Goal: Transaction & Acquisition: Purchase product/service

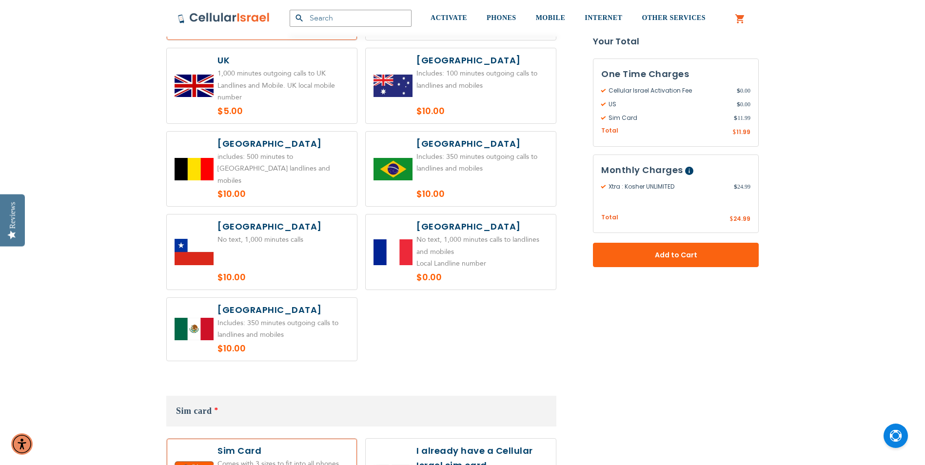
scroll to position [731, 0]
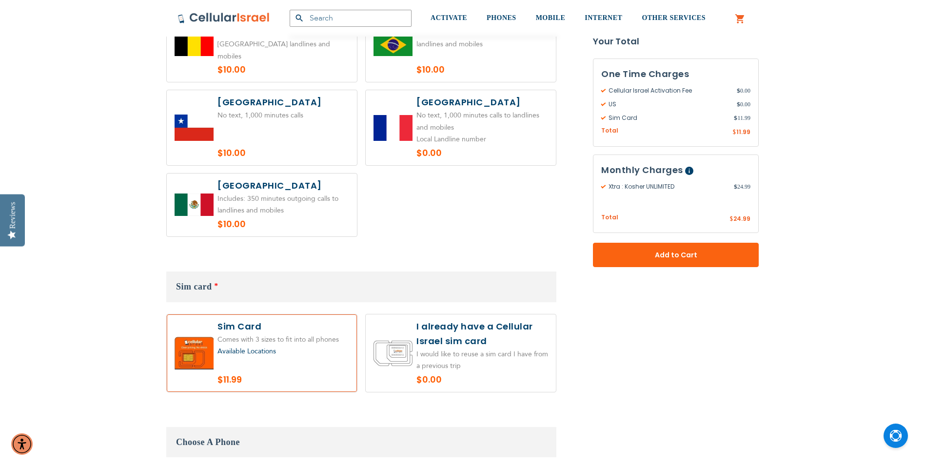
type input "[EMAIL_ADDRESS][DOMAIN_NAME]"
click at [260, 347] on span "Available Locations" at bounding box center [246, 351] width 58 height 9
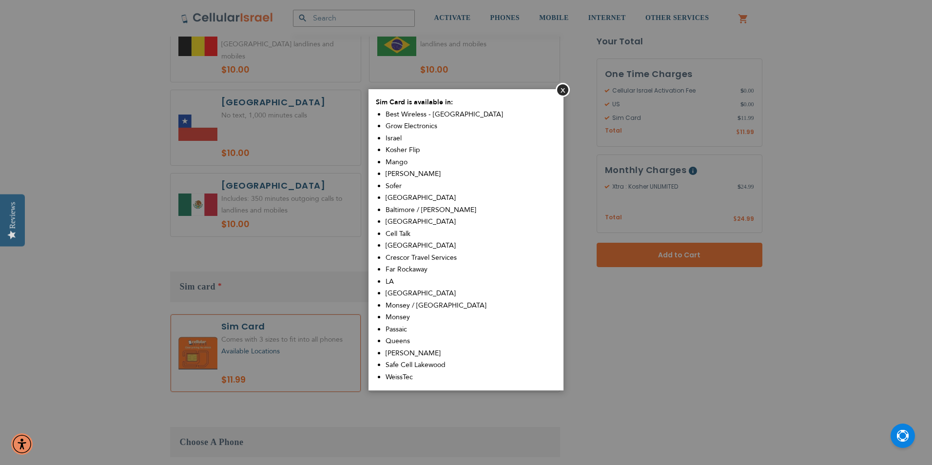
drag, startPoint x: 55, startPoint y: 237, endPoint x: 61, endPoint y: 237, distance: 6.3
click at [58, 237] on aside "Close Sim Card is available in: Best Wireless - [GEOGRAPHIC_DATA] Grow Electron…" at bounding box center [466, 232] width 932 height 465
click at [561, 91] on button "Close" at bounding box center [563, 90] width 14 height 14
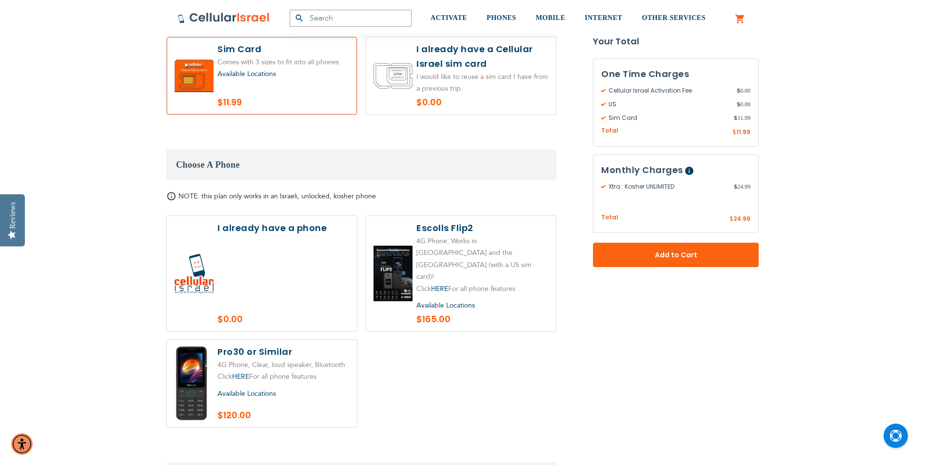
scroll to position [1024, 0]
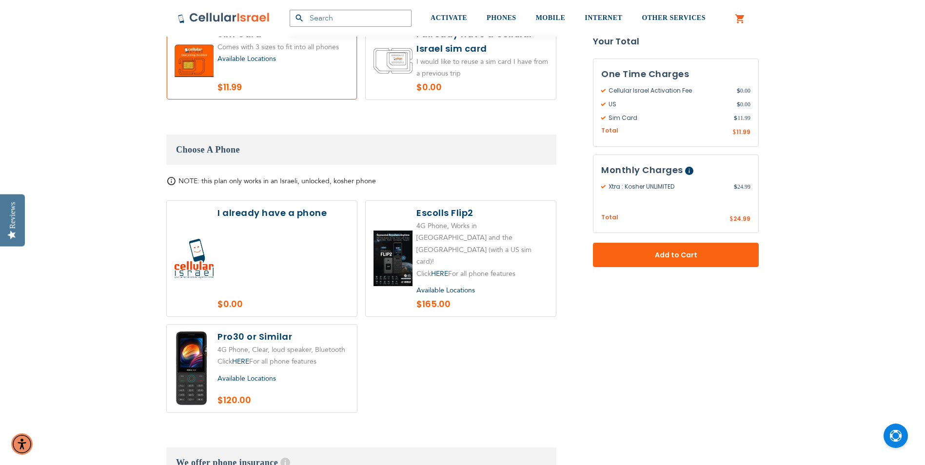
click at [202, 233] on label at bounding box center [262, 259] width 190 height 116
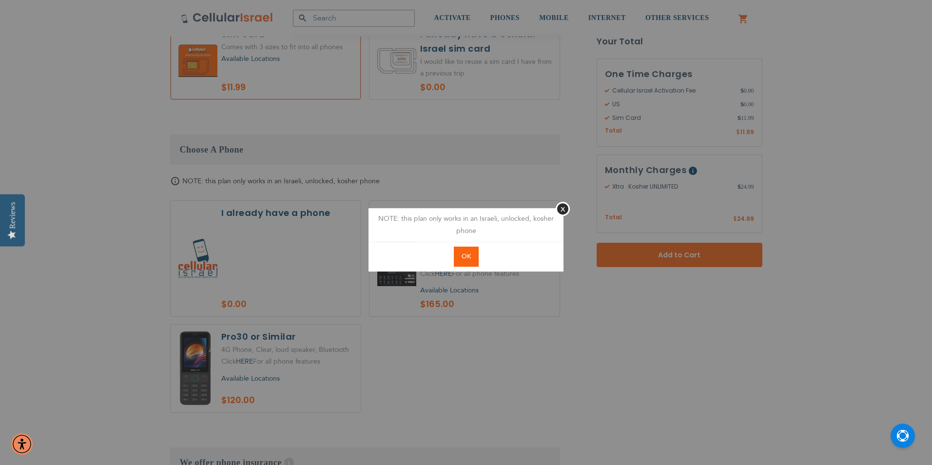
click at [470, 258] on span "OK" at bounding box center [466, 256] width 9 height 9
radio input "true"
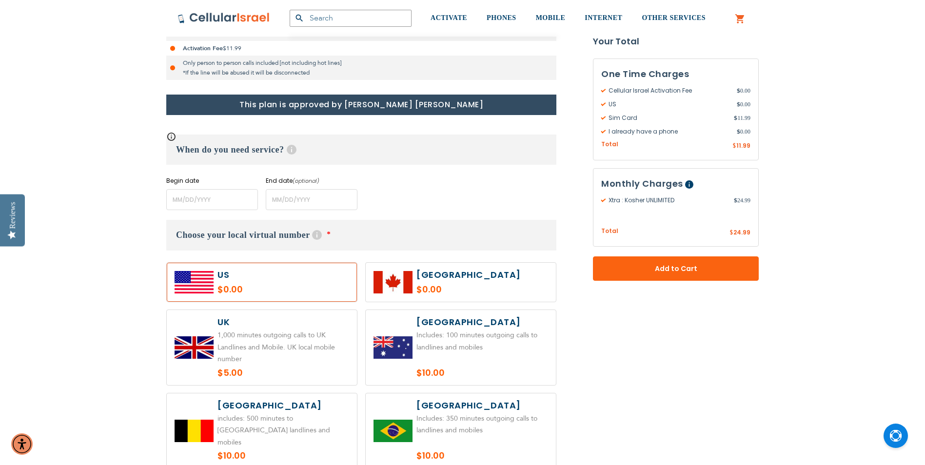
scroll to position [341, 0]
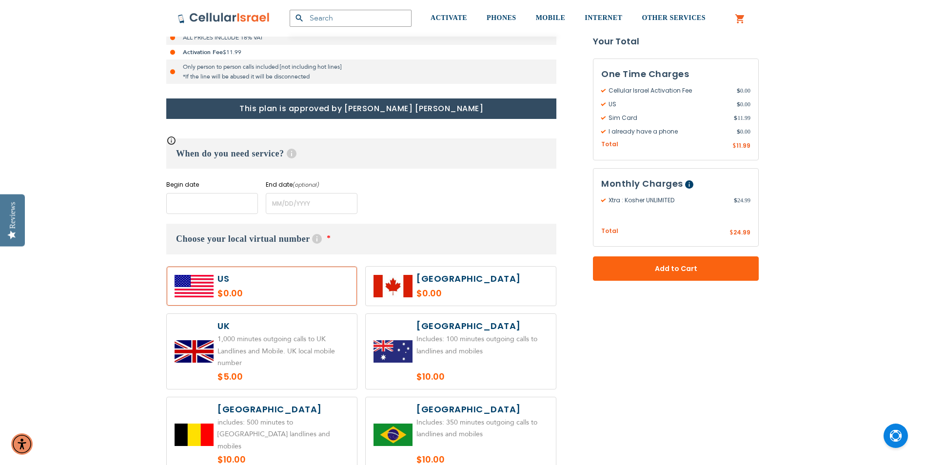
click at [195, 201] on input "name" at bounding box center [212, 203] width 92 height 21
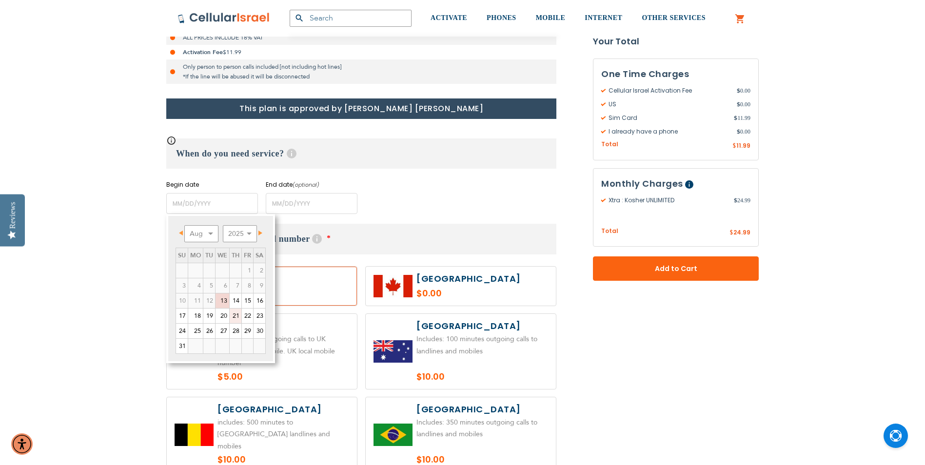
click at [238, 314] on link "21" at bounding box center [236, 316] width 12 height 15
type input "[DATE]"
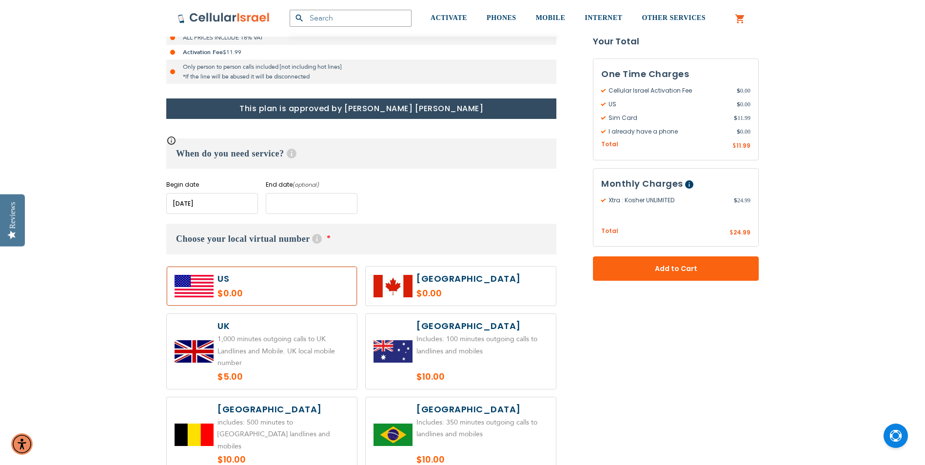
click at [292, 207] on input "name" at bounding box center [312, 203] width 92 height 21
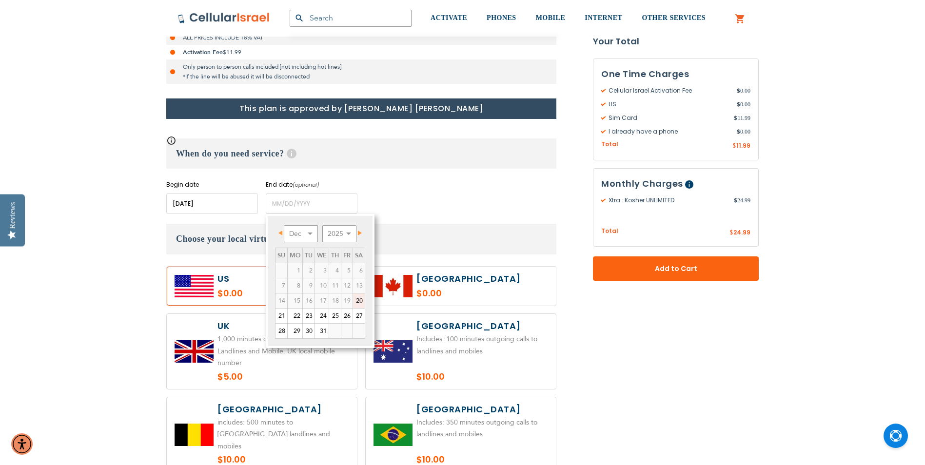
click at [362, 232] on span "Next" at bounding box center [360, 233] width 4 height 5
click at [281, 232] on span "Prev" at bounding box center [280, 233] width 4 height 5
click at [338, 232] on select "2025 2026 2027 2028 2029 2030 2031 2032 2033 2034 2035" at bounding box center [339, 233] width 34 height 17
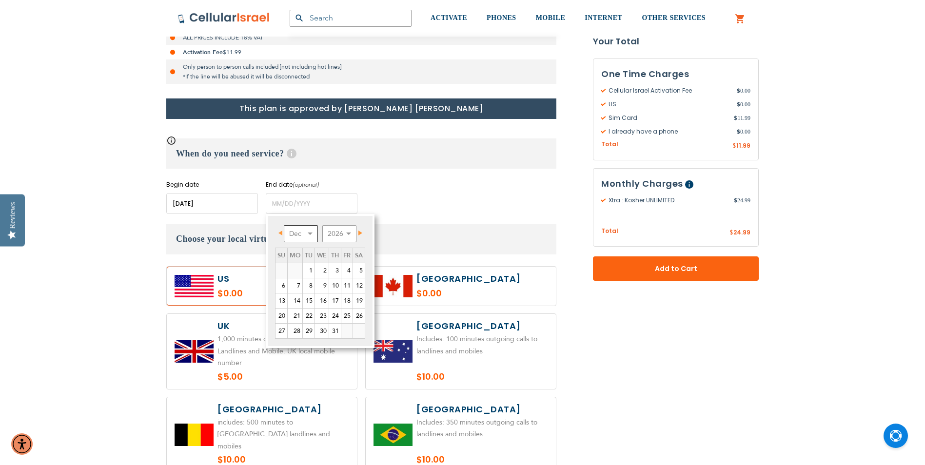
click at [307, 229] on select "Jan Feb Mar Apr May Jun [DATE] Aug Sep Oct Nov Dec" at bounding box center [301, 233] width 34 height 17
click at [285, 285] on link "5" at bounding box center [281, 285] width 12 height 15
type input "[DATE]"
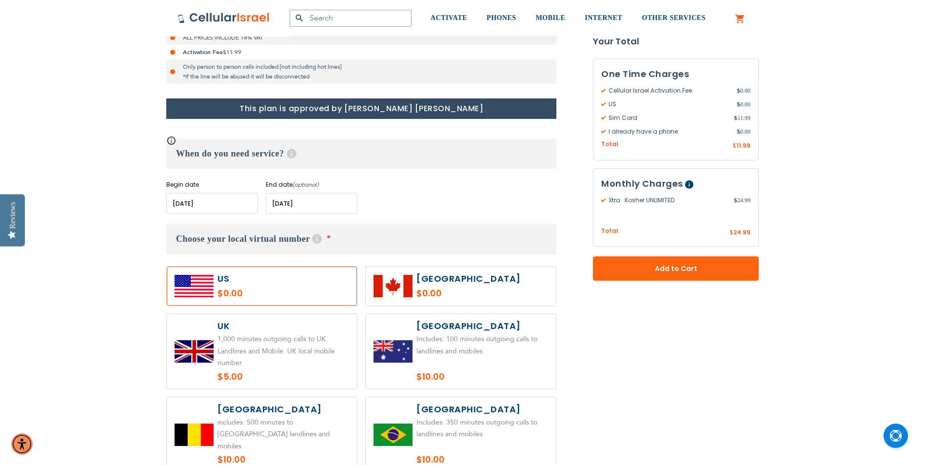
click at [166, 136] on span "This plan is ongoing. If you select a plan end date, only your Cellular Israel …" at bounding box center [166, 136] width 0 height 0
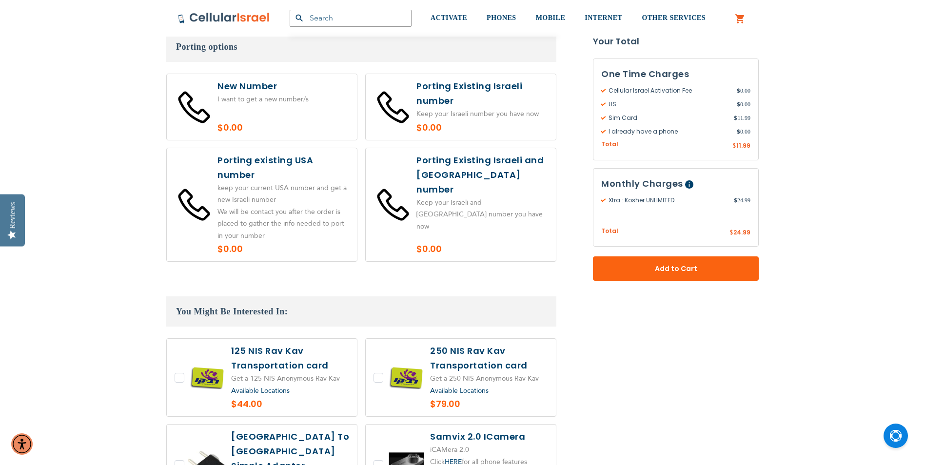
scroll to position [1755, 0]
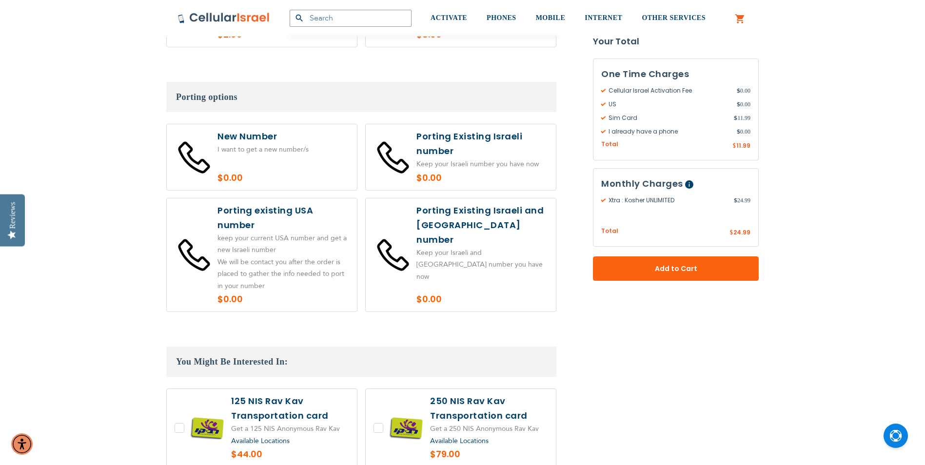
click at [272, 124] on label at bounding box center [262, 157] width 190 height 66
radio input "true"
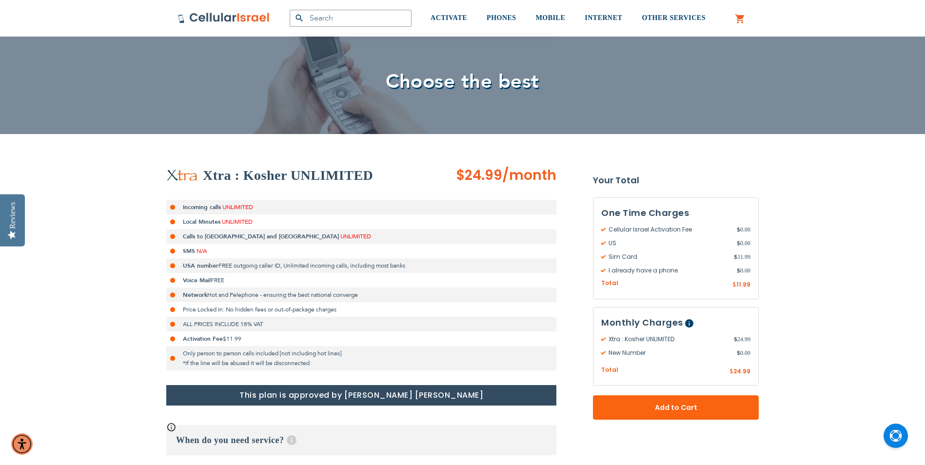
scroll to position [146, 0]
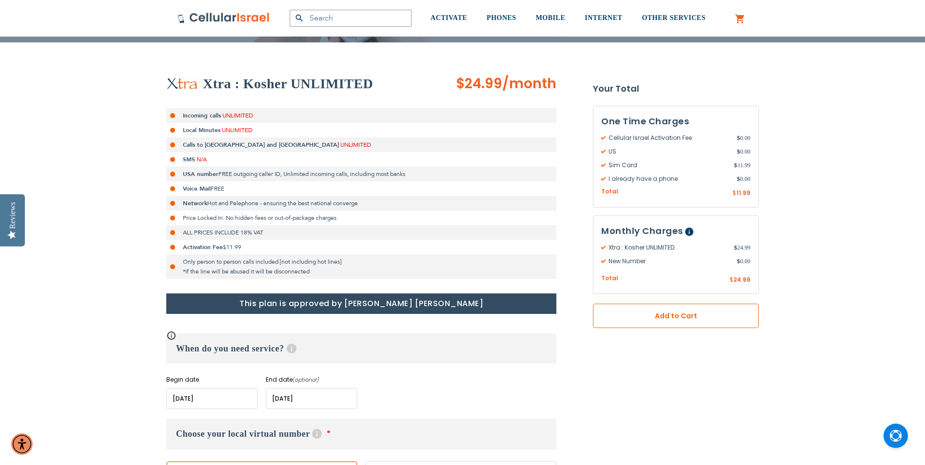
click at [655, 320] on span "Add to Cart" at bounding box center [675, 316] width 101 height 10
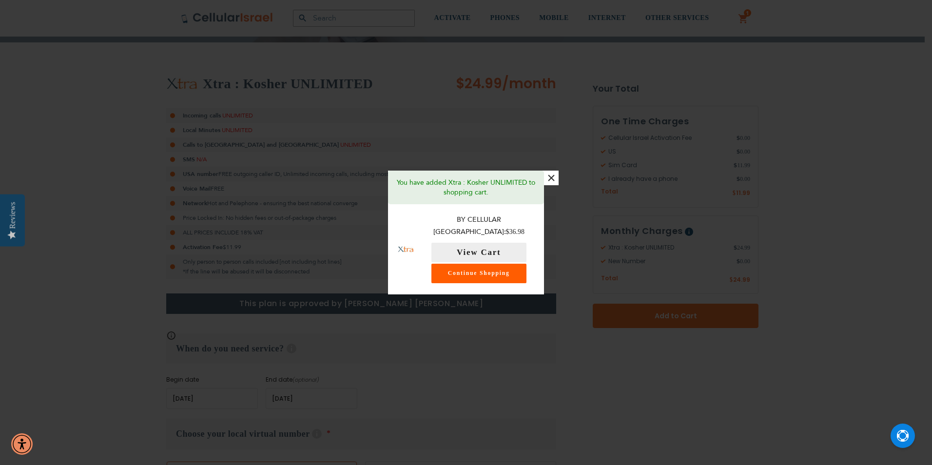
click at [518, 269] on link "Continue Shopping" at bounding box center [478, 273] width 95 height 19
